Goal: Find specific page/section: Find specific page/section

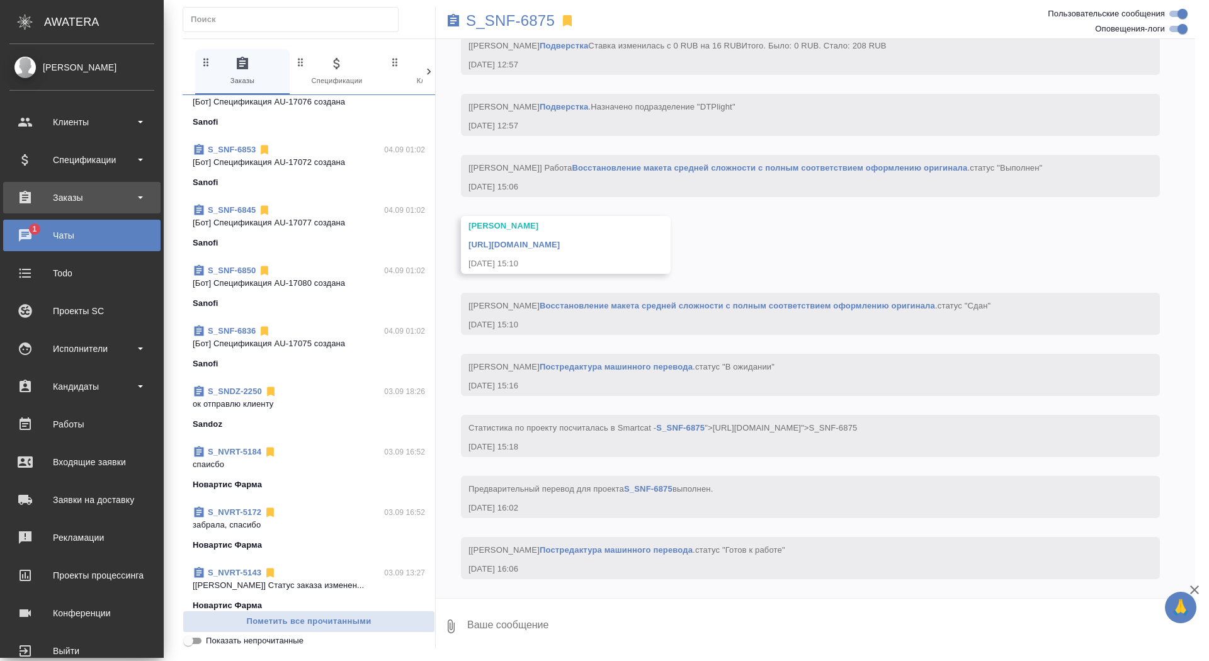
scroll to position [3705, 0]
click at [46, 190] on div "Заказы" at bounding box center [81, 197] width 145 height 19
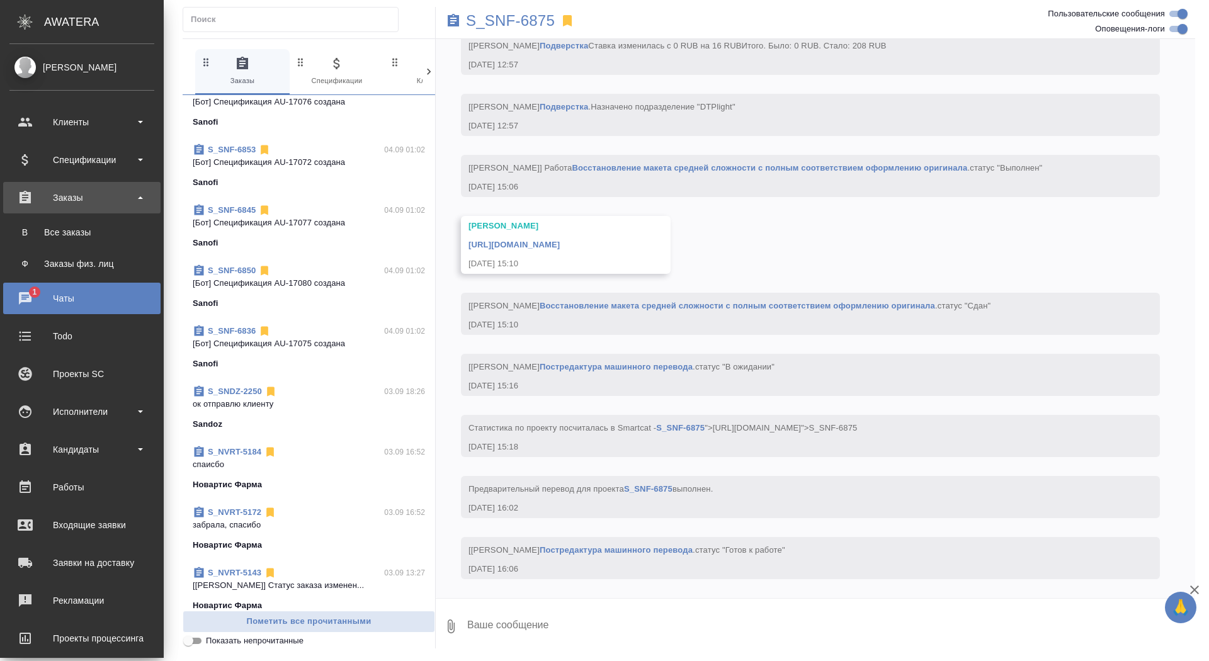
click at [47, 215] on ul "В Все заказы Ф Заказы физ. лиц" at bounding box center [82, 245] width 164 height 63
click at [50, 241] on link "В Все заказы" at bounding box center [81, 232] width 145 height 25
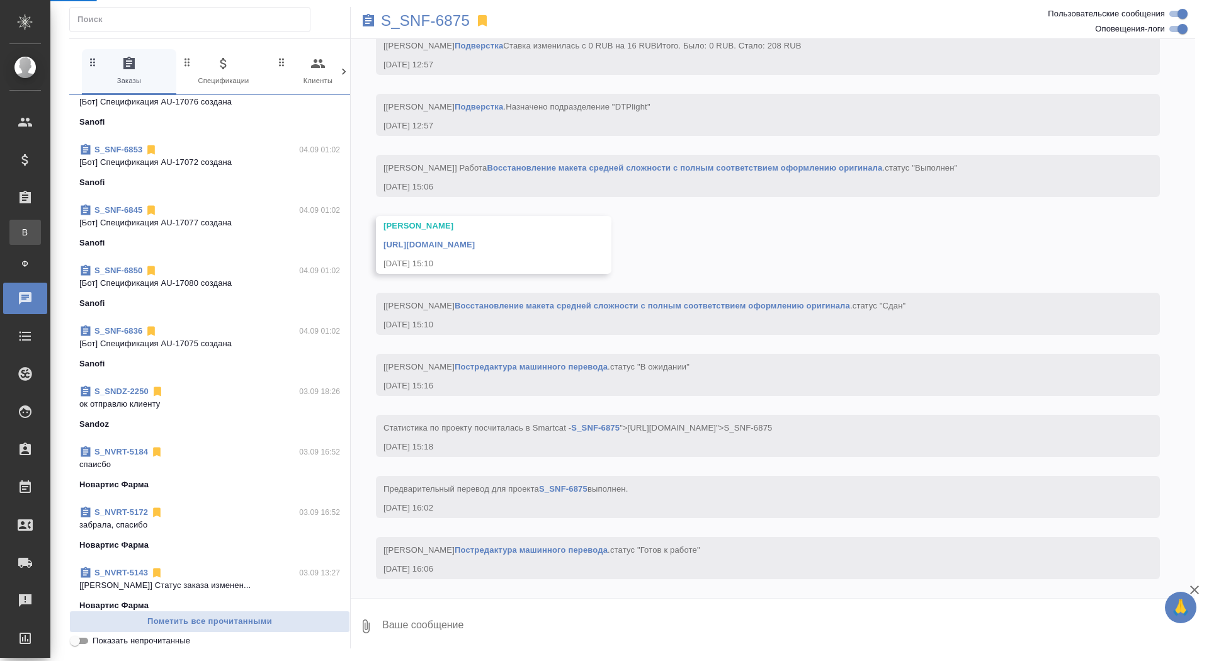
scroll to position [3642, 0]
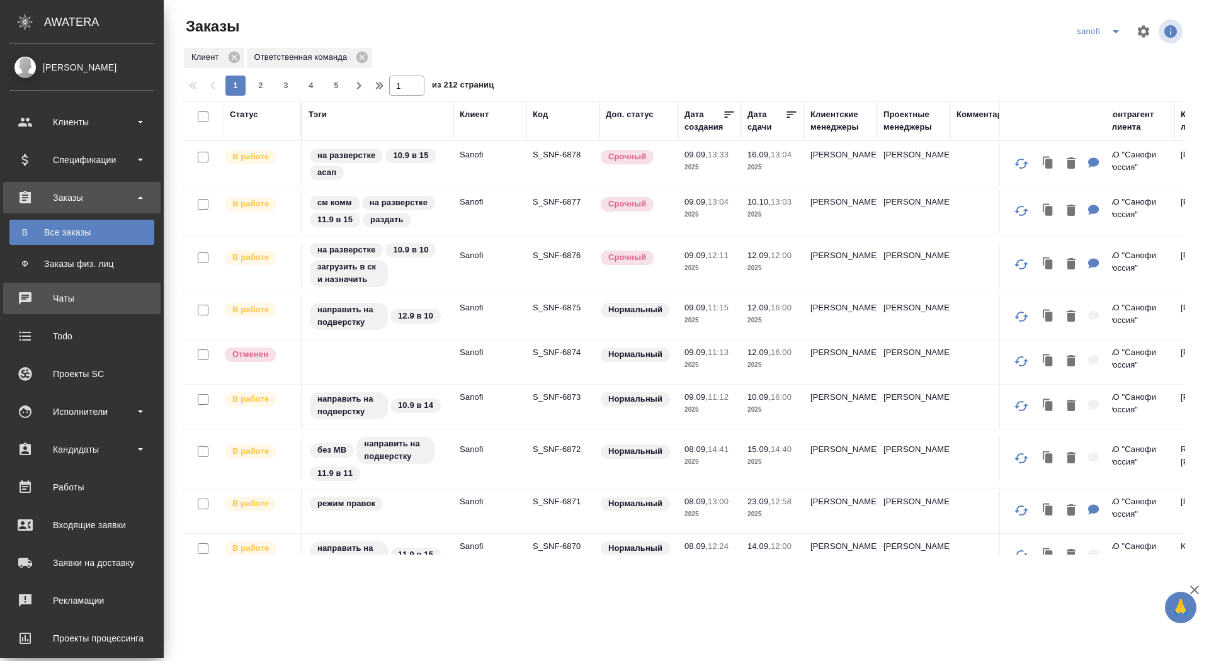
click at [31, 305] on div "Чаты" at bounding box center [81, 298] width 145 height 19
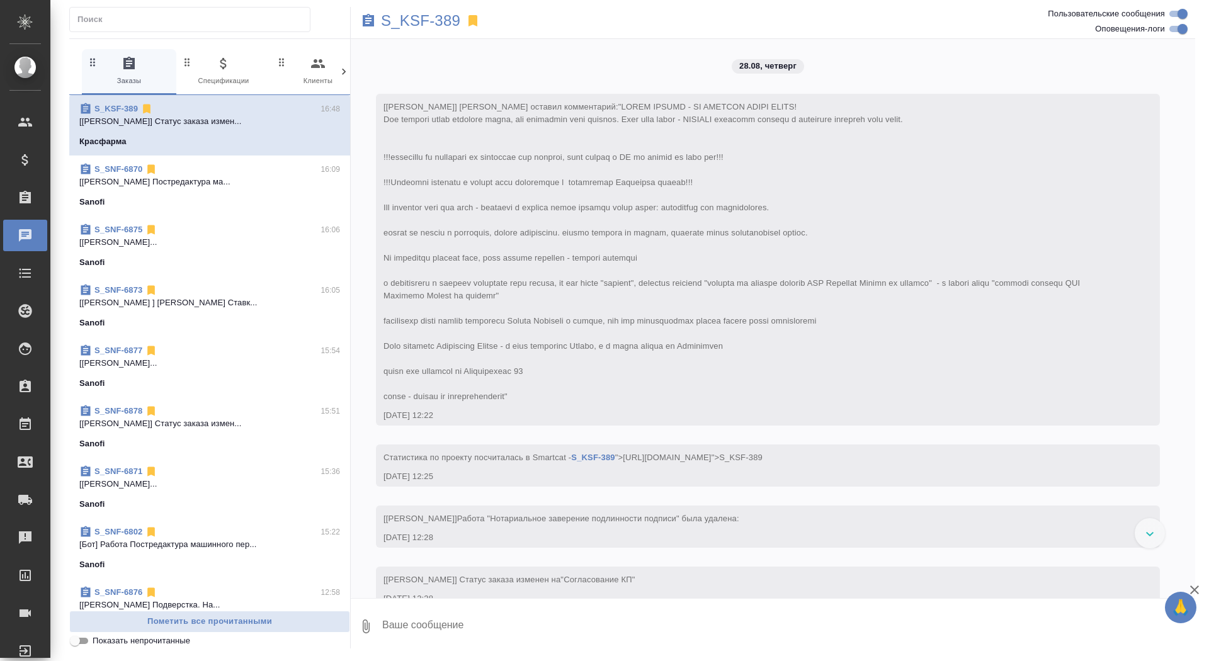
scroll to position [259, 0]
